Goal: Find specific page/section: Find specific page/section

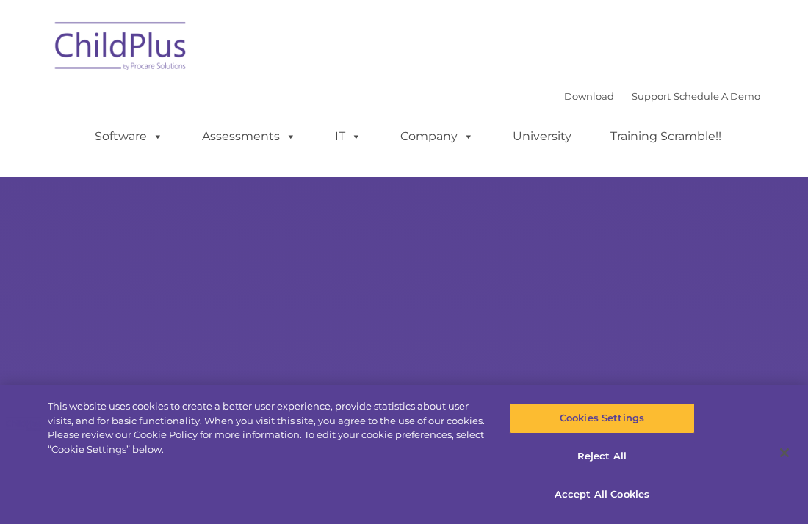
type input ""
select select "MEDIUM"
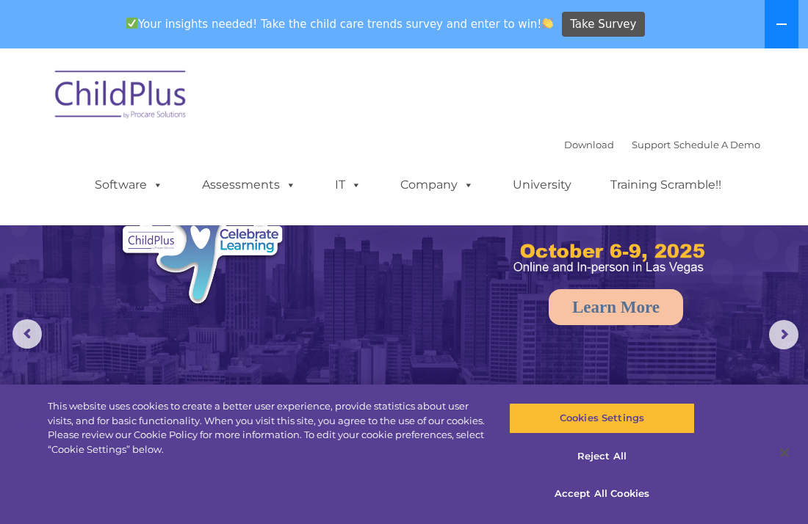
click at [780, 43] on button at bounding box center [781, 24] width 34 height 48
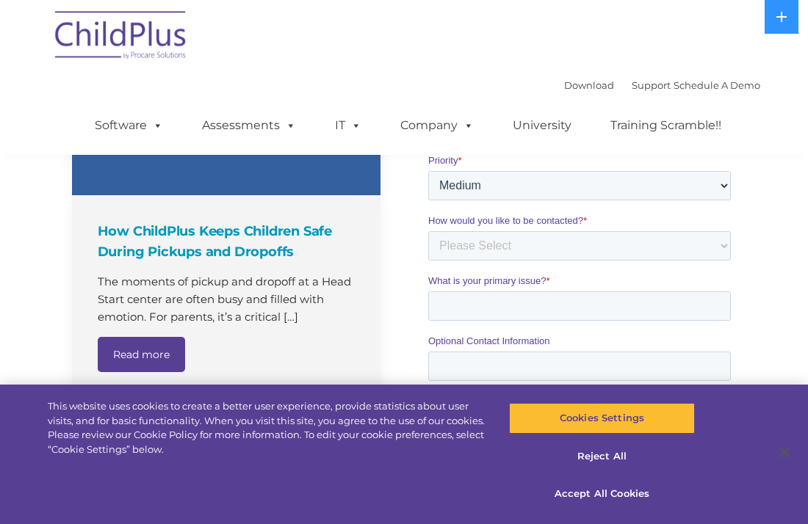
scroll to position [1299, 0]
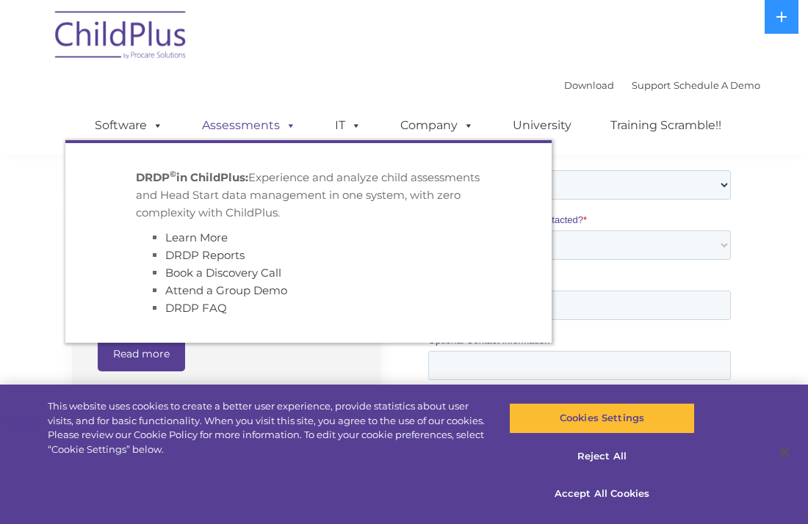
click at [239, 130] on link "Assessments" at bounding box center [248, 125] width 123 height 29
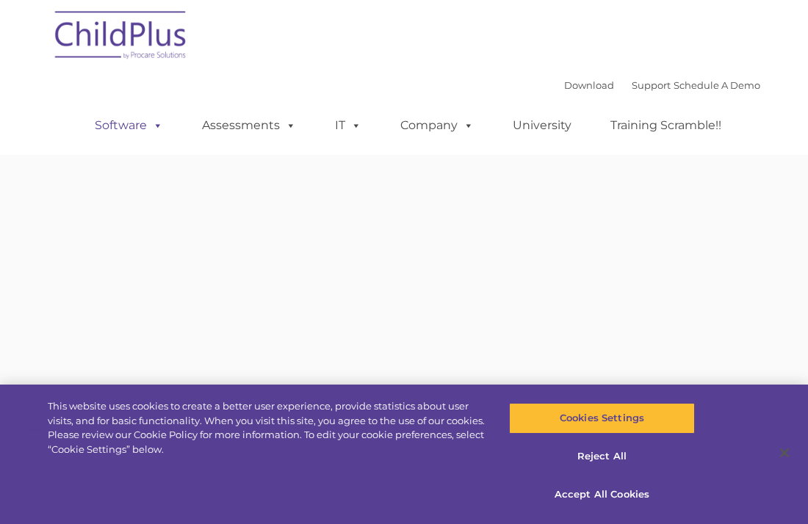
type input ""
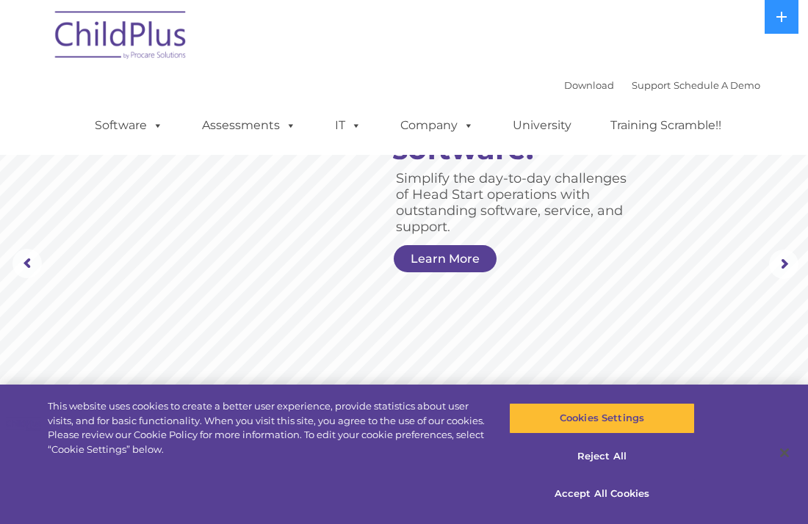
click at [144, 42] on img at bounding box center [121, 37] width 147 height 73
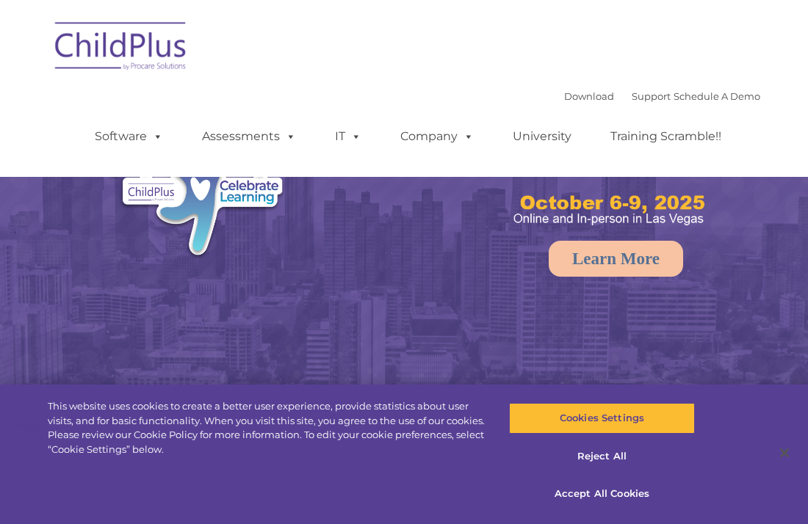
select select "MEDIUM"
